Goal: Task Accomplishment & Management: Use online tool/utility

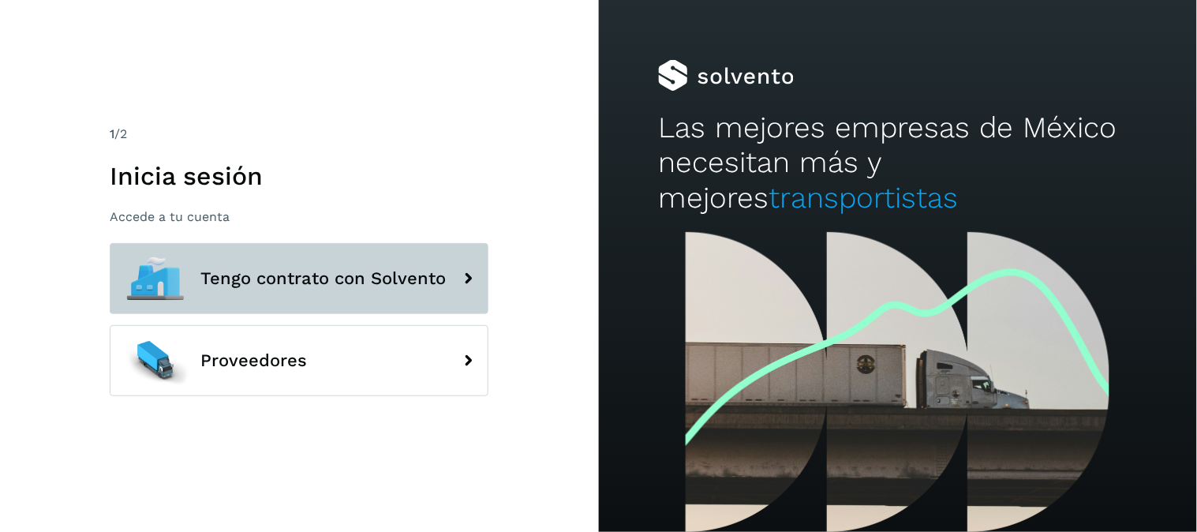
click at [422, 270] on span "Tengo contrato con Solvento" at bounding box center [322, 278] width 245 height 19
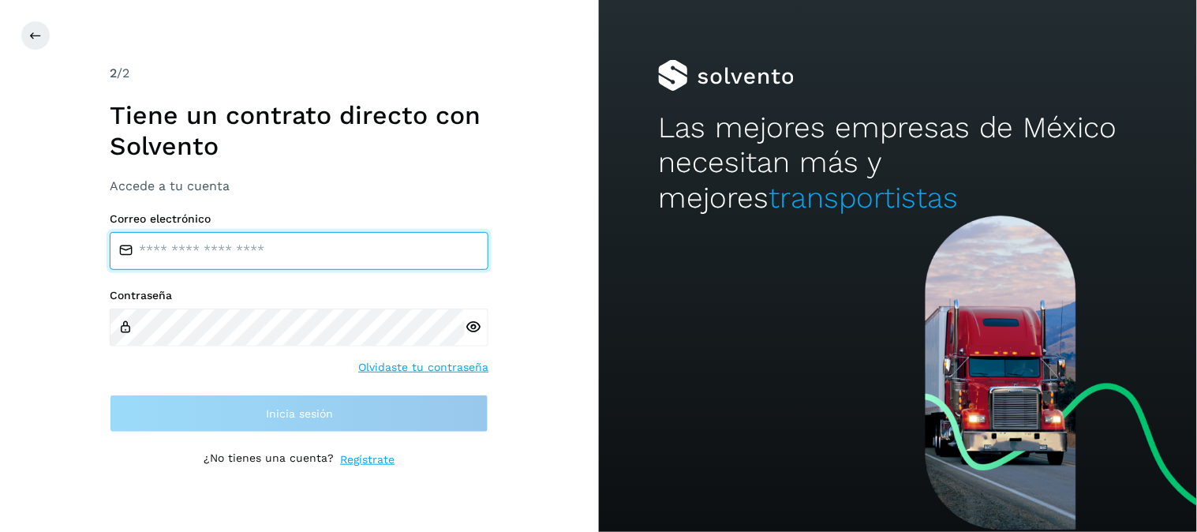
click at [290, 240] on input "email" at bounding box center [299, 251] width 379 height 38
type input "**********"
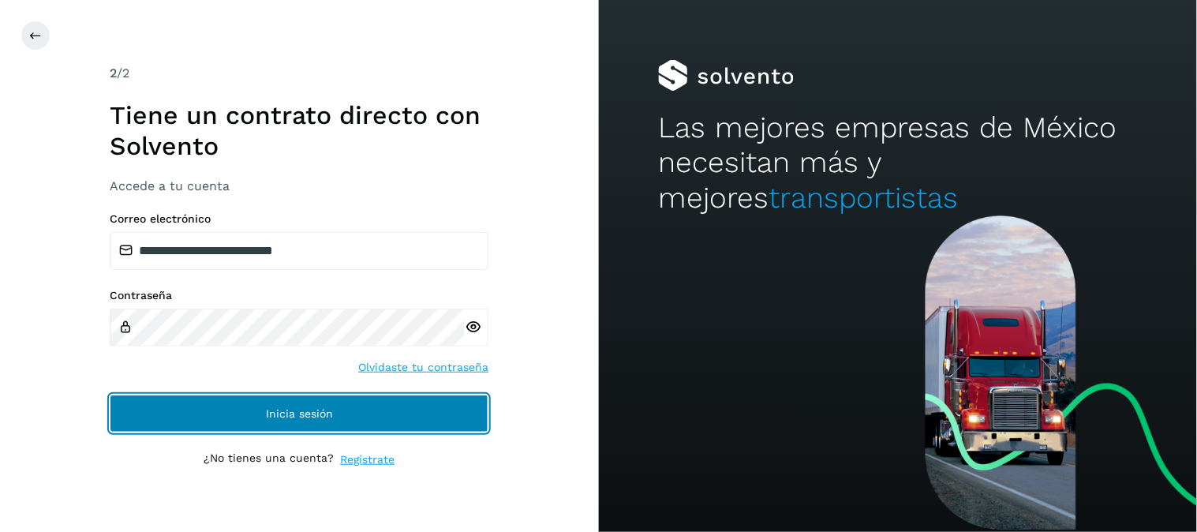
click at [266, 405] on button "Inicia sesión" at bounding box center [299, 414] width 379 height 38
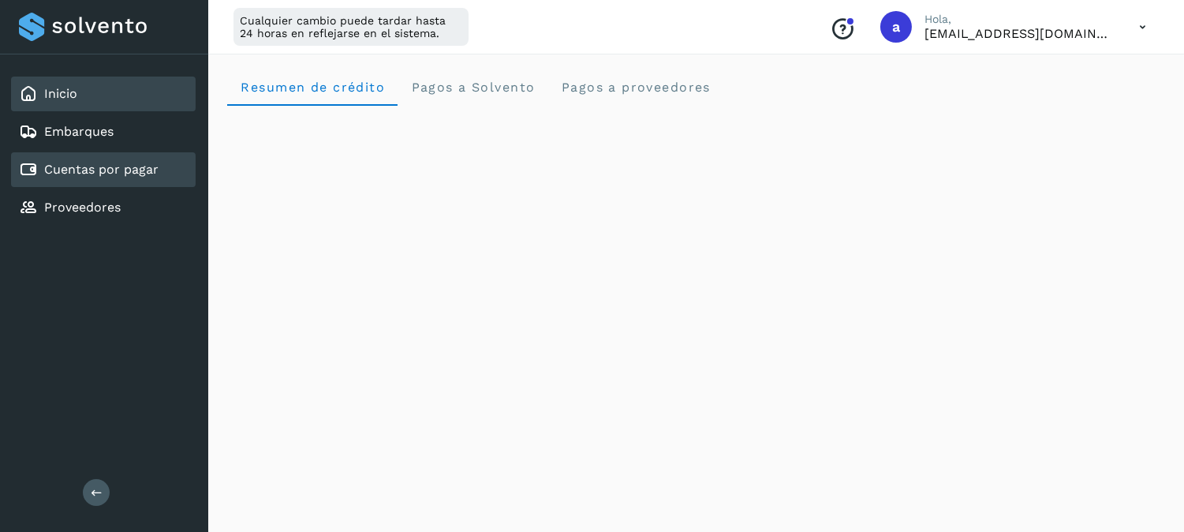
click at [95, 171] on link "Cuentas por pagar" at bounding box center [101, 169] width 114 height 15
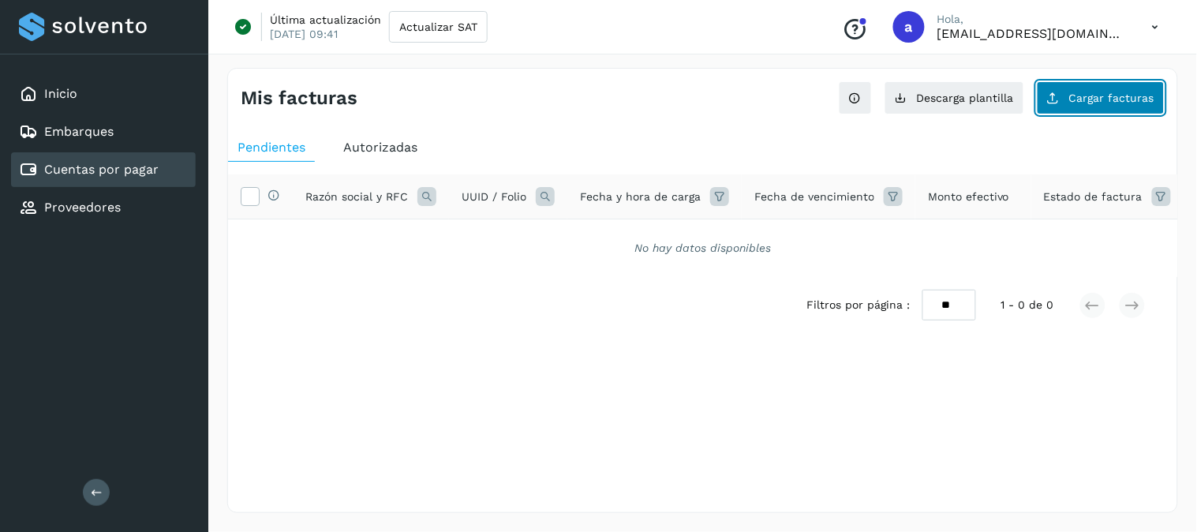
click at [1084, 89] on button "Cargar facturas" at bounding box center [1101, 97] width 128 height 33
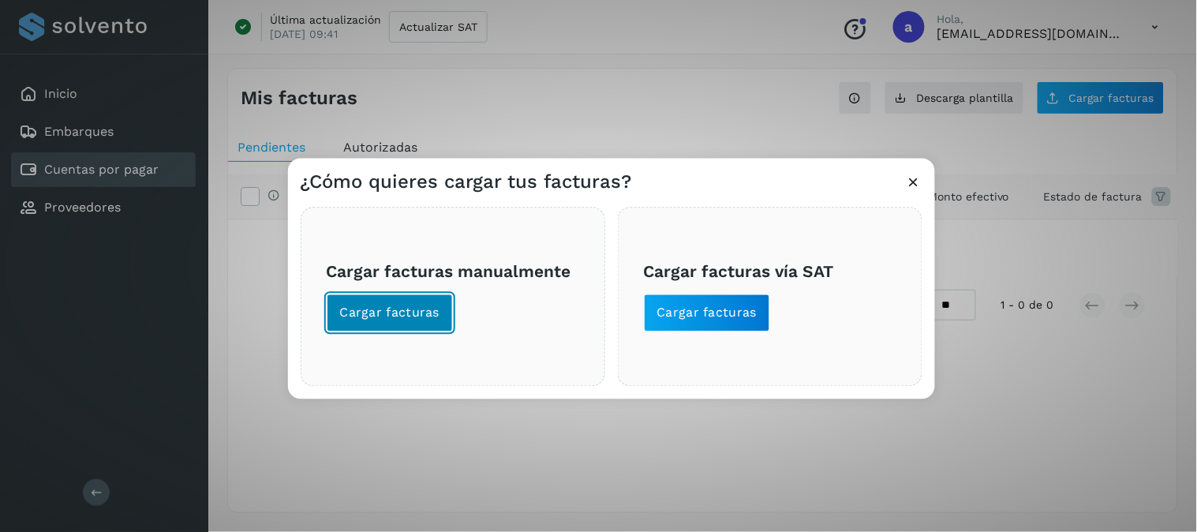
click at [425, 311] on span "Cargar facturas" at bounding box center [390, 313] width 100 height 17
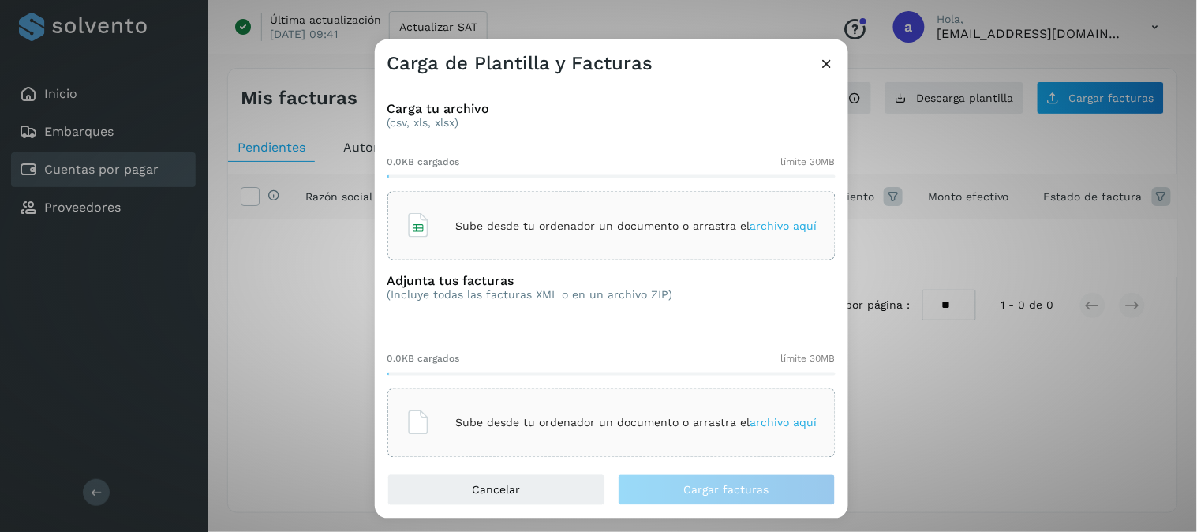
click at [598, 245] on div "Sube desde tu ordenador un documento o arrastra el archivo aquí" at bounding box center [612, 225] width 412 height 43
click at [525, 407] on div "Sube desde tu ordenador un documento o arrastra el archivo aquí" at bounding box center [612, 423] width 412 height 43
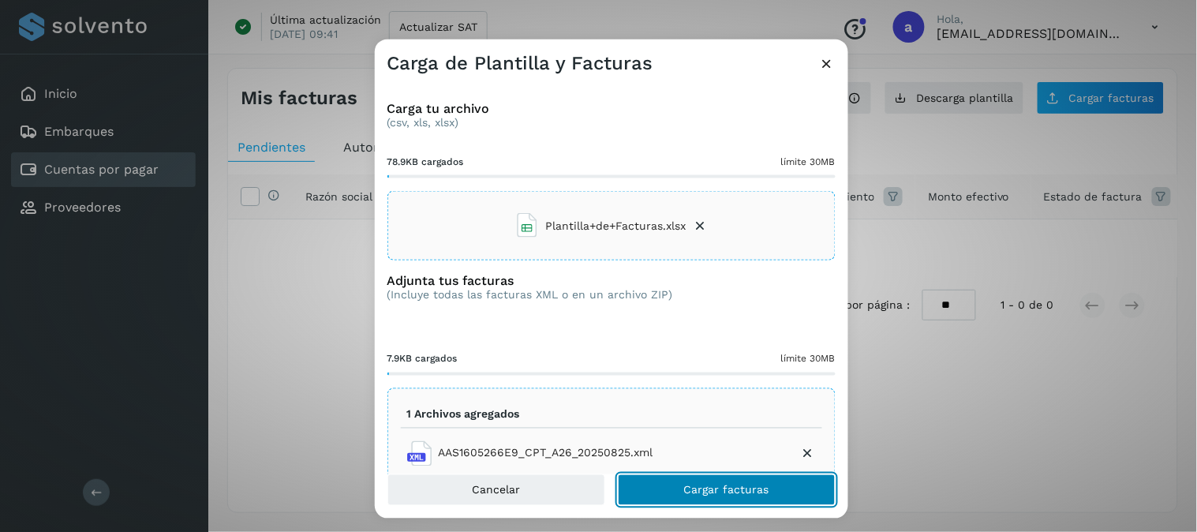
click at [730, 492] on span "Cargar facturas" at bounding box center [726, 489] width 85 height 11
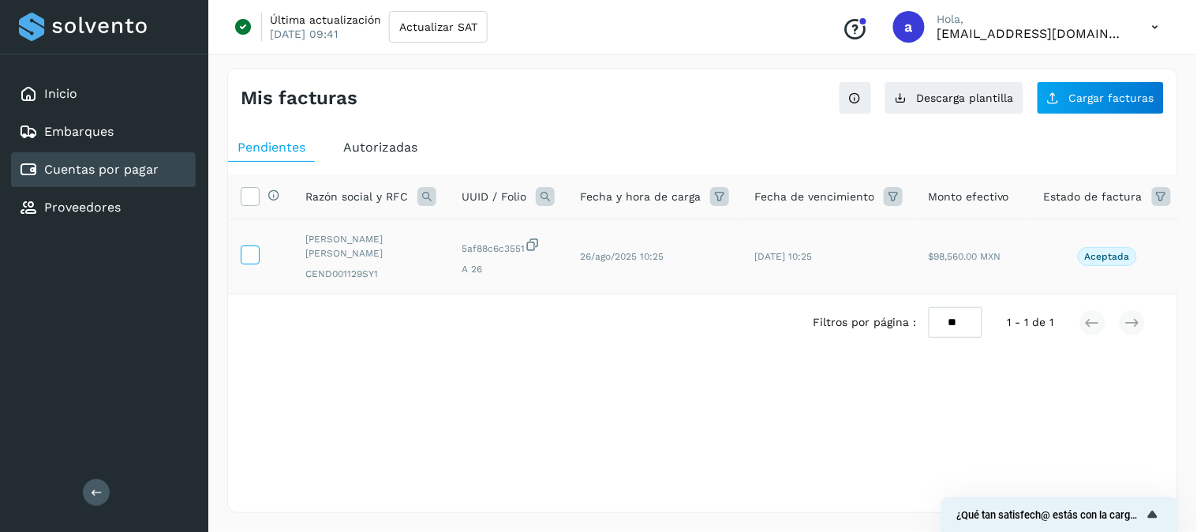
click at [245, 256] on icon at bounding box center [249, 253] width 17 height 17
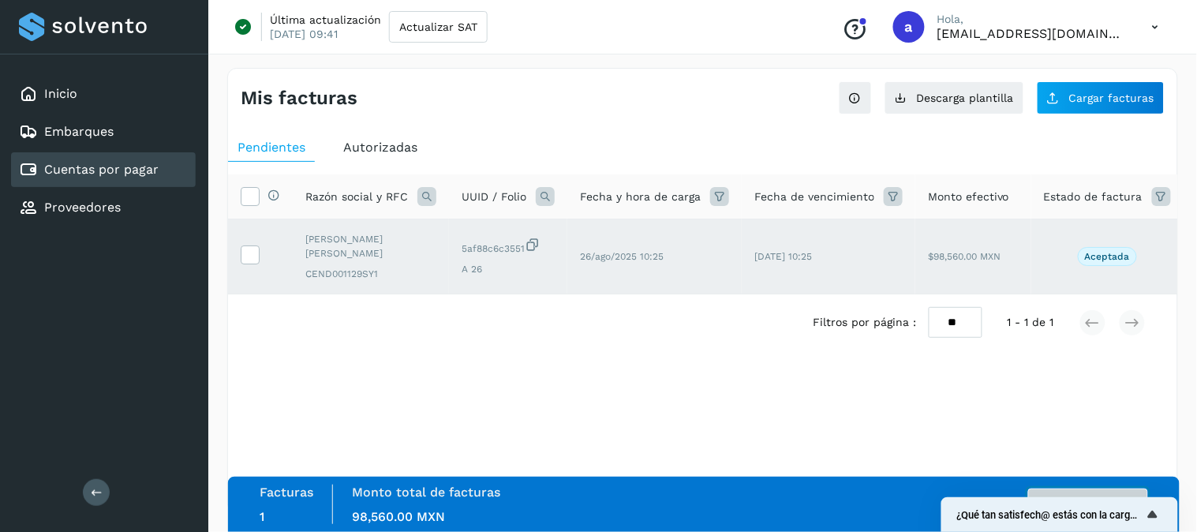
click at [1120, 488] on button "Autorizar facturas" at bounding box center [1088, 504] width 120 height 32
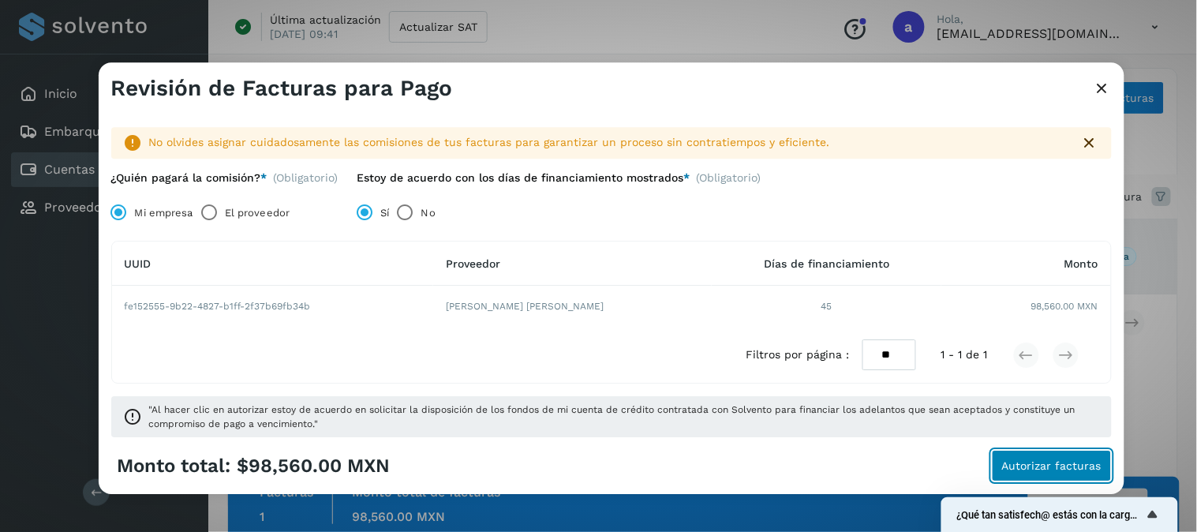
click at [1060, 462] on span "Autorizar facturas" at bounding box center [1051, 466] width 99 height 11
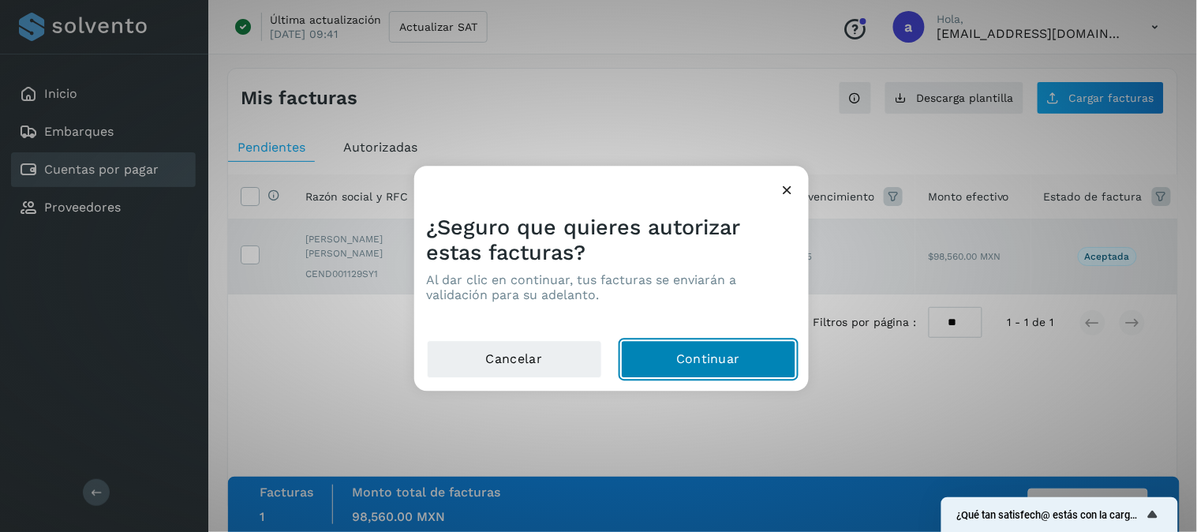
click at [716, 368] on button "Continuar" at bounding box center [708, 360] width 175 height 38
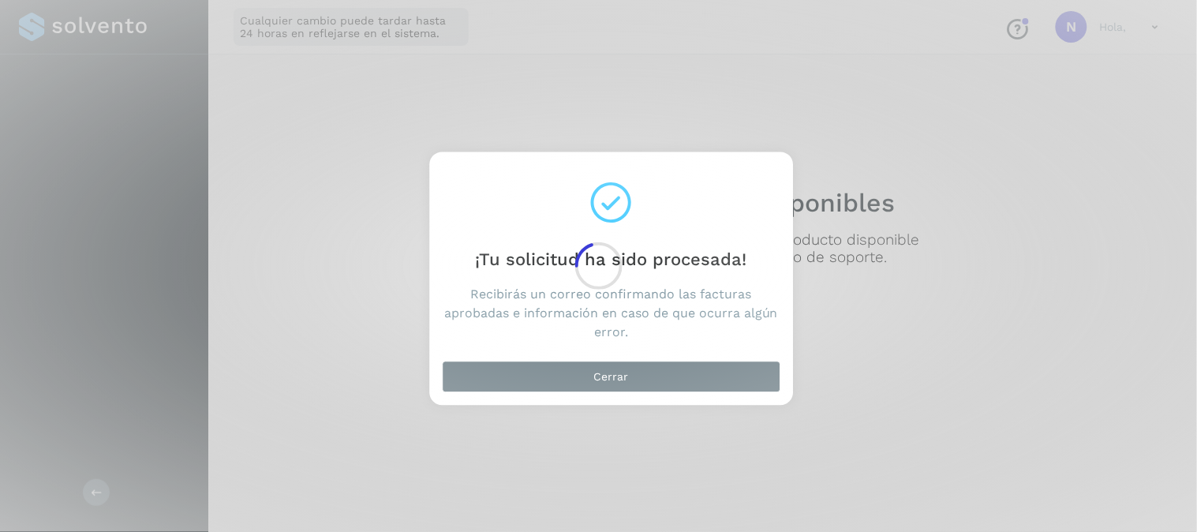
click at [615, 379] on div at bounding box center [598, 266] width 1197 height 532
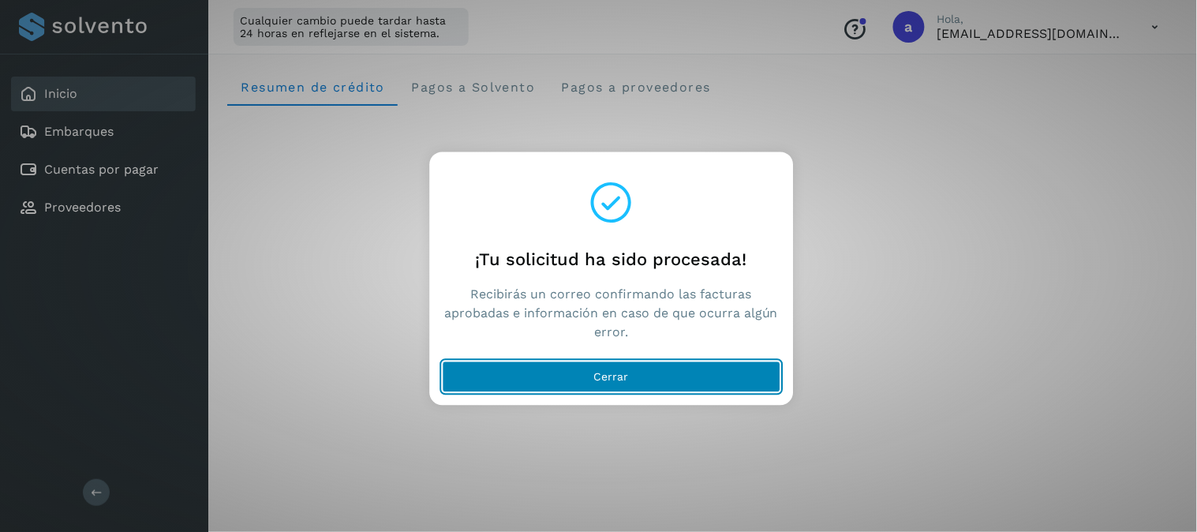
click at [579, 374] on button "Cerrar" at bounding box center [611, 377] width 338 height 32
